Goal: Find contact information

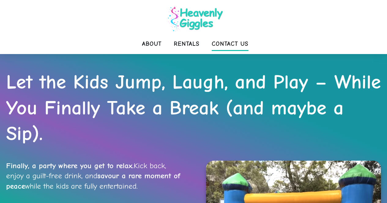
click at [229, 42] on span "Contact Us" at bounding box center [229, 44] width 37 height 12
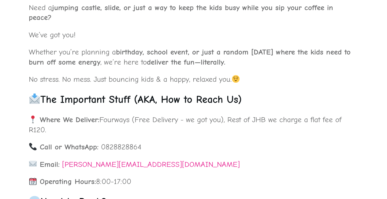
scroll to position [244, 0]
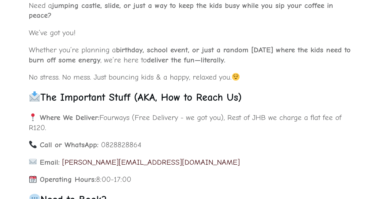
click at [106, 162] on link "[PERSON_NAME][EMAIL_ADDRESS][DOMAIN_NAME]" at bounding box center [151, 161] width 178 height 9
click at [111, 163] on link "[PERSON_NAME][EMAIL_ADDRESS][DOMAIN_NAME]" at bounding box center [151, 161] width 178 height 9
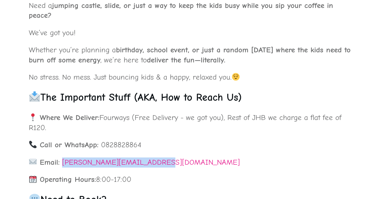
drag, startPoint x: 158, startPoint y: 161, endPoint x: 62, endPoint y: 162, distance: 96.6
click at [62, 162] on p "Email: shaney@heavenlygiggles.com" at bounding box center [193, 165] width 329 height 17
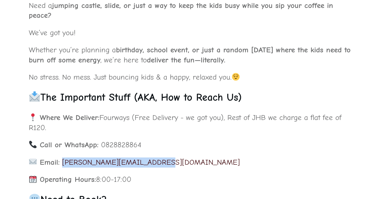
copy link "[PERSON_NAME][EMAIL_ADDRESS][DOMAIN_NAME]"
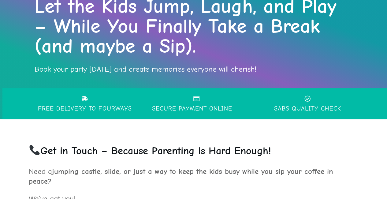
scroll to position [0, 0]
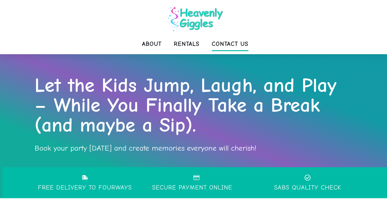
click at [235, 44] on span "Contact Us" at bounding box center [229, 44] width 37 height 12
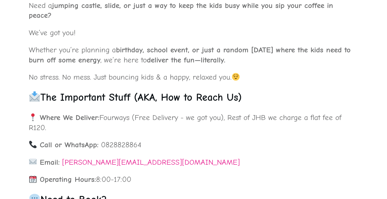
scroll to position [275, 0]
